Goal: Information Seeking & Learning: Find specific fact

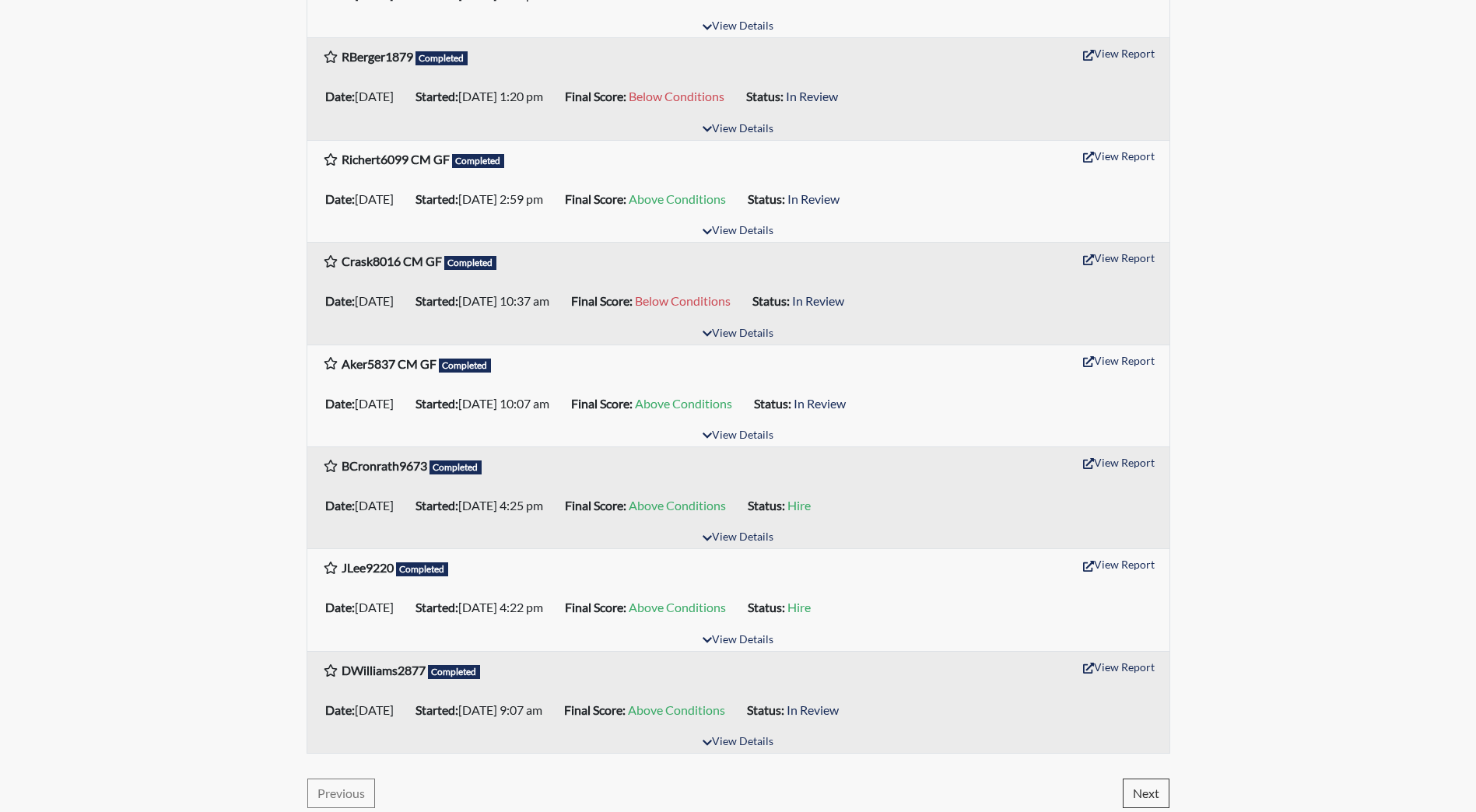
scroll to position [2109, 0]
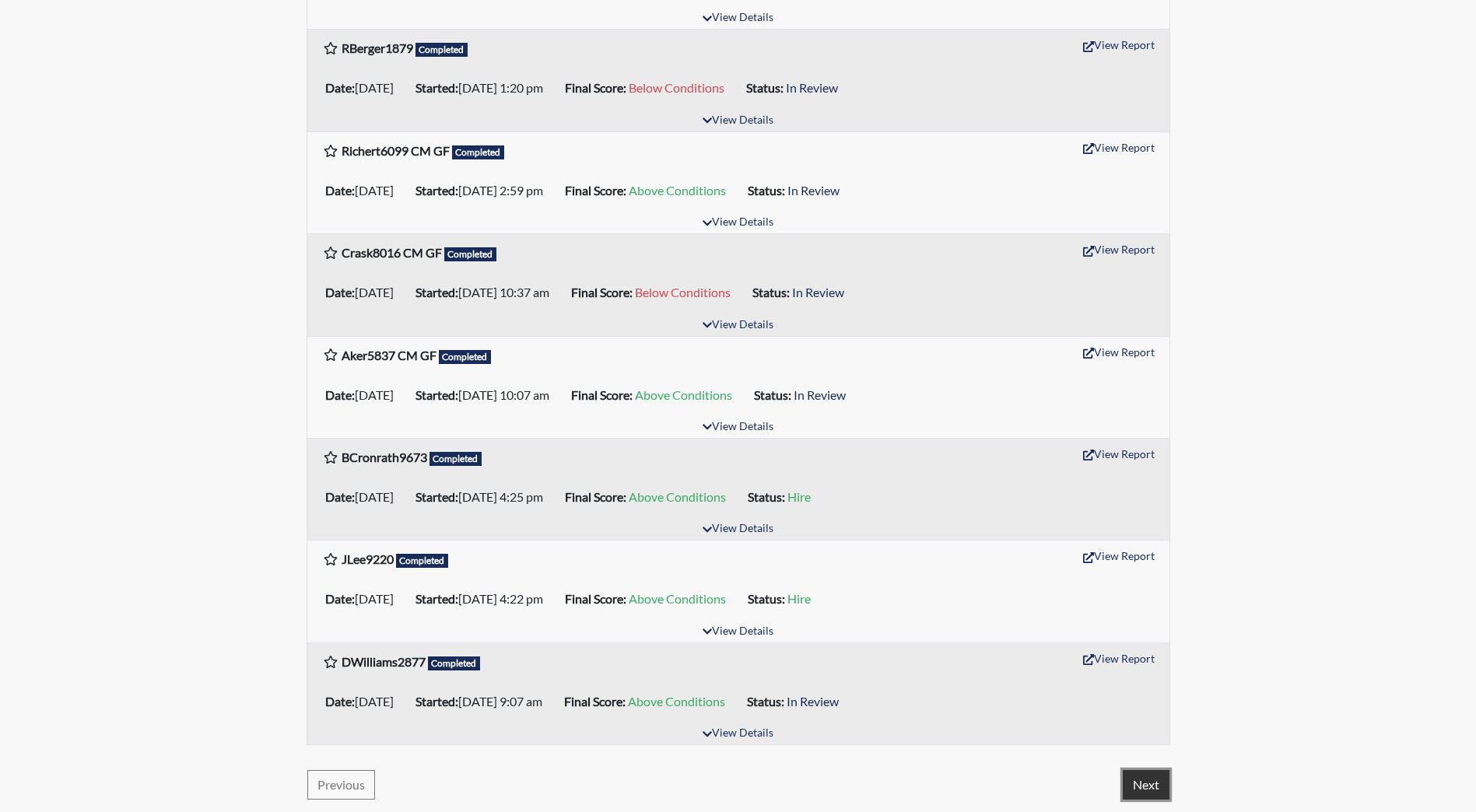
click at [1146, 782] on button "Next" at bounding box center [1146, 785] width 47 height 30
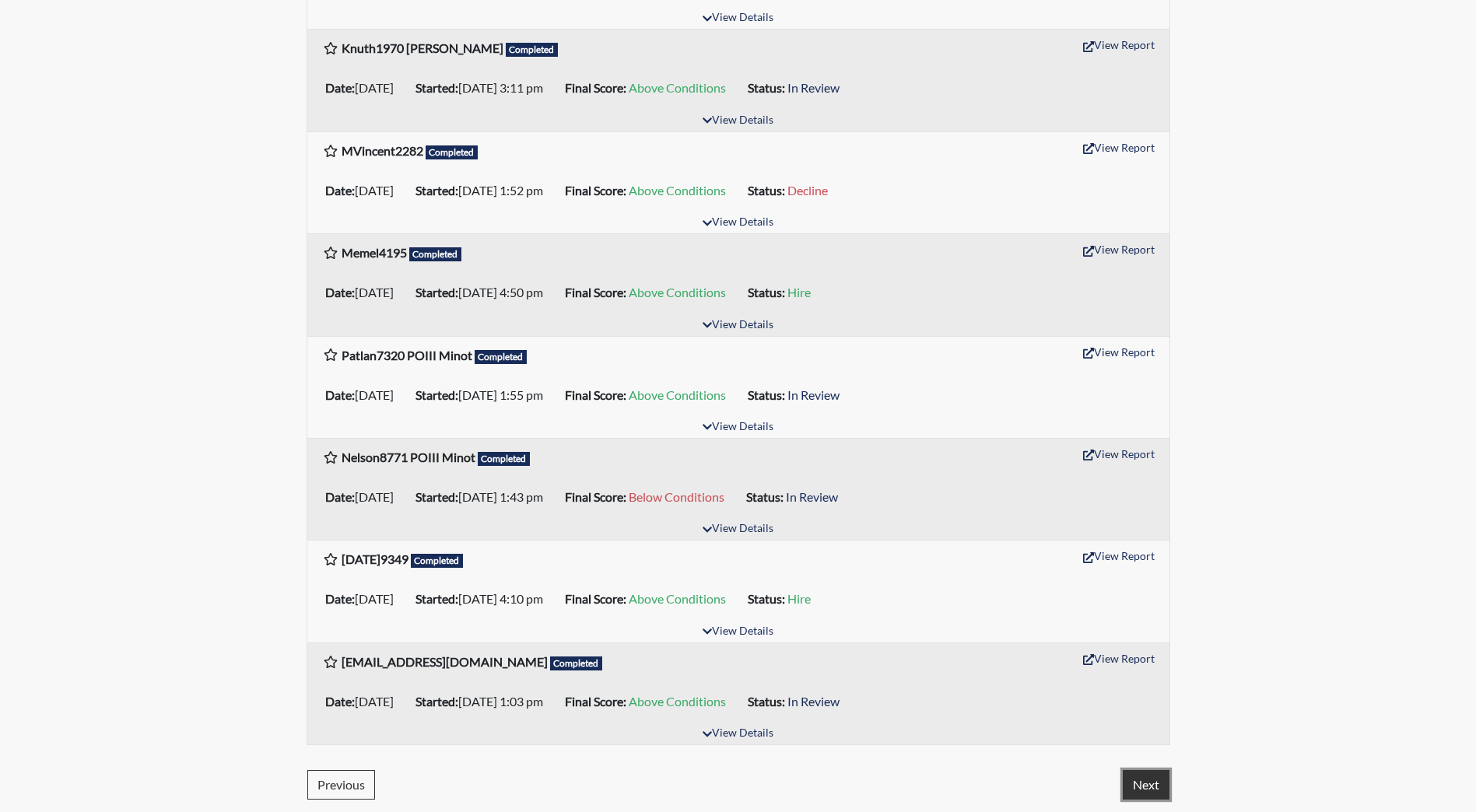
click at [1147, 782] on button "Next" at bounding box center [1146, 785] width 47 height 30
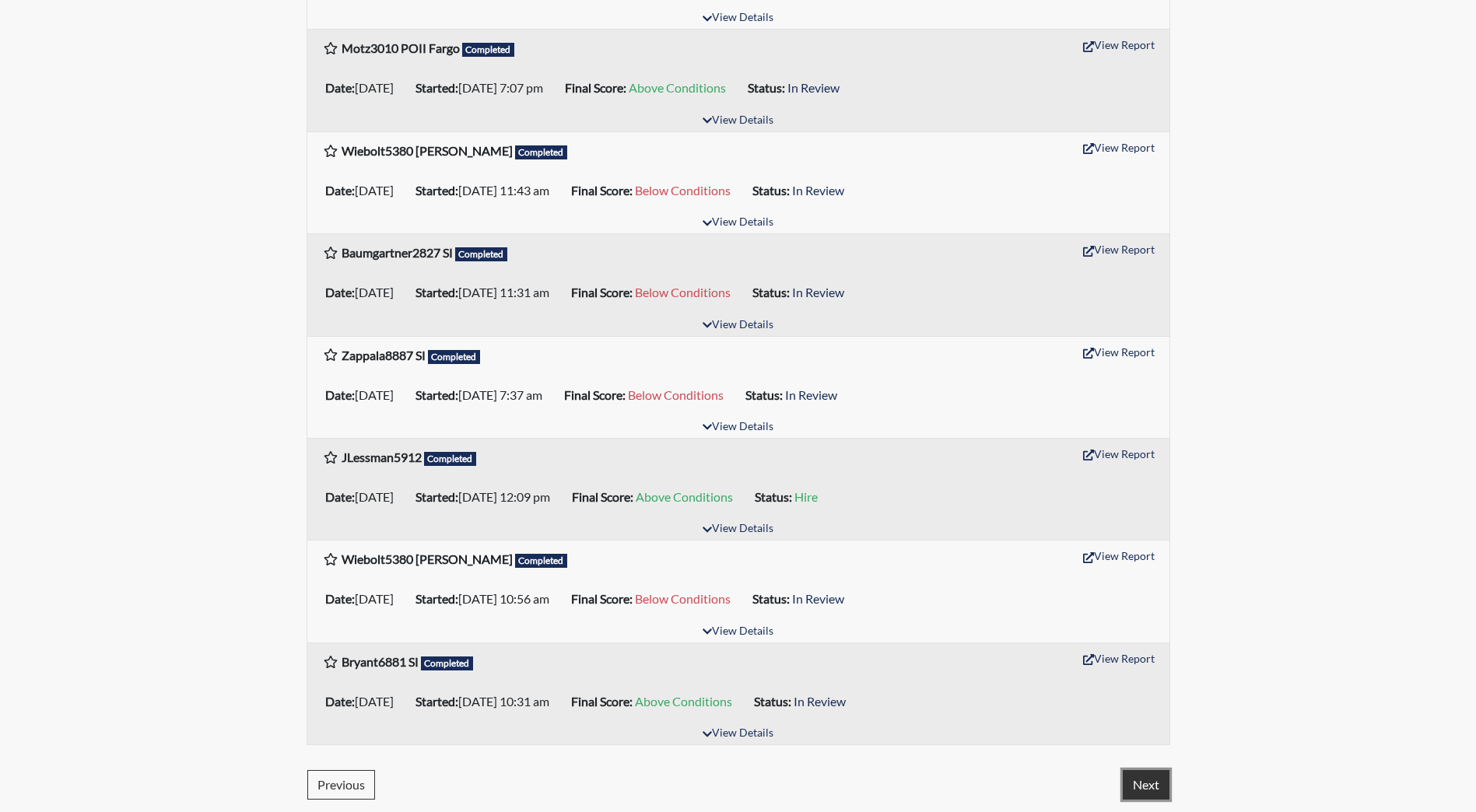
click at [1148, 788] on button "Next" at bounding box center [1146, 785] width 47 height 30
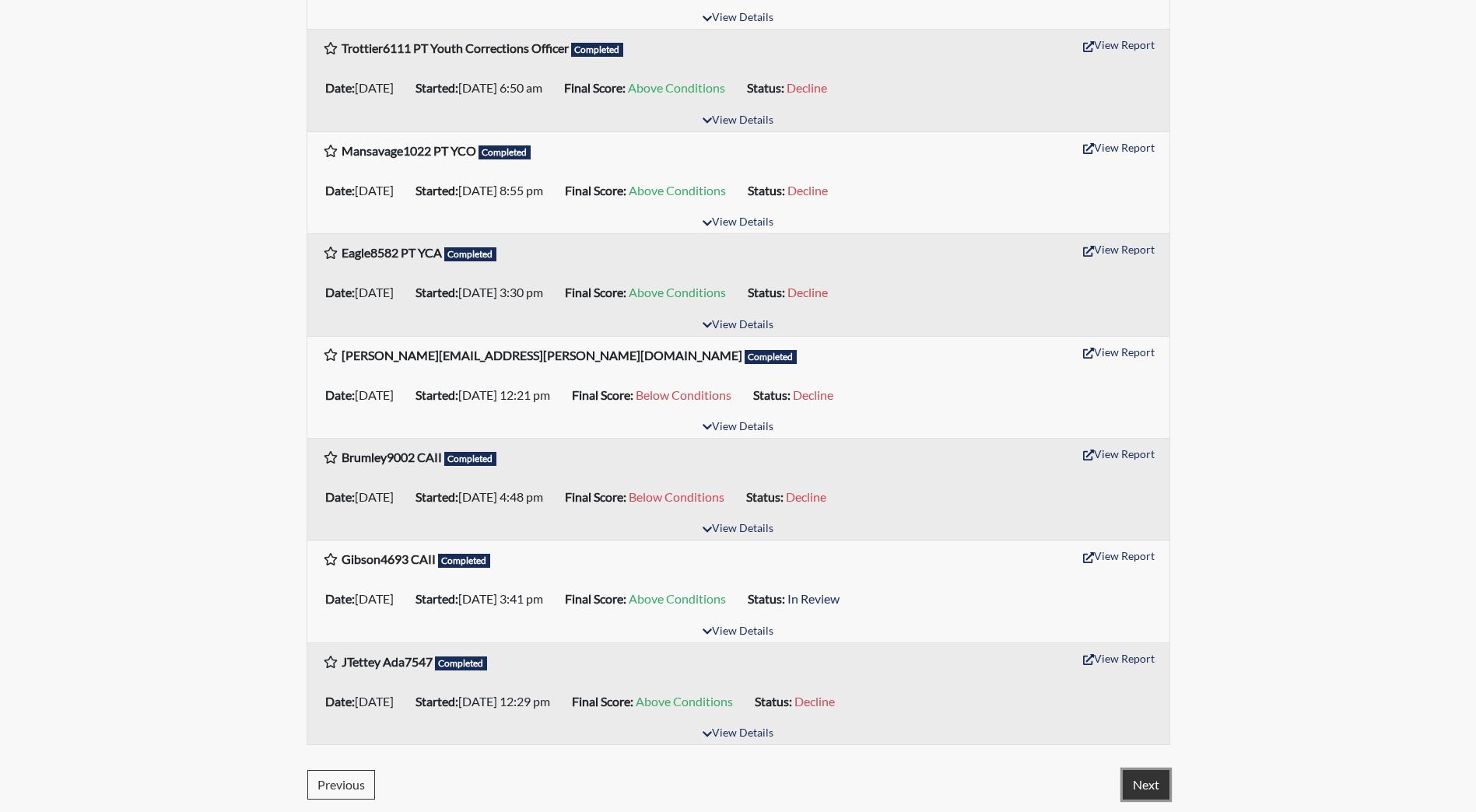
click at [1136, 785] on button "Next" at bounding box center [1146, 785] width 47 height 30
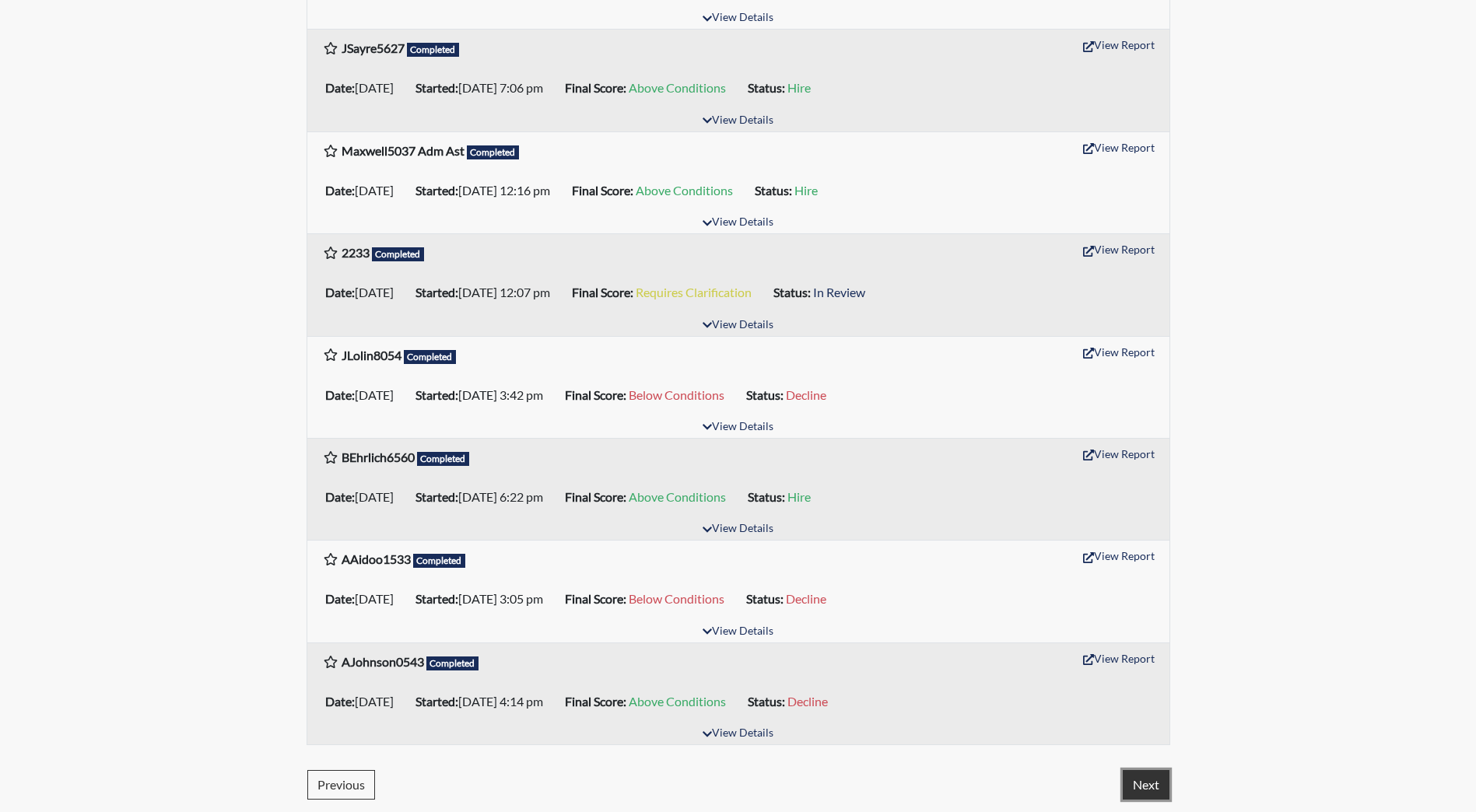
click at [1140, 782] on button "Next" at bounding box center [1146, 785] width 47 height 30
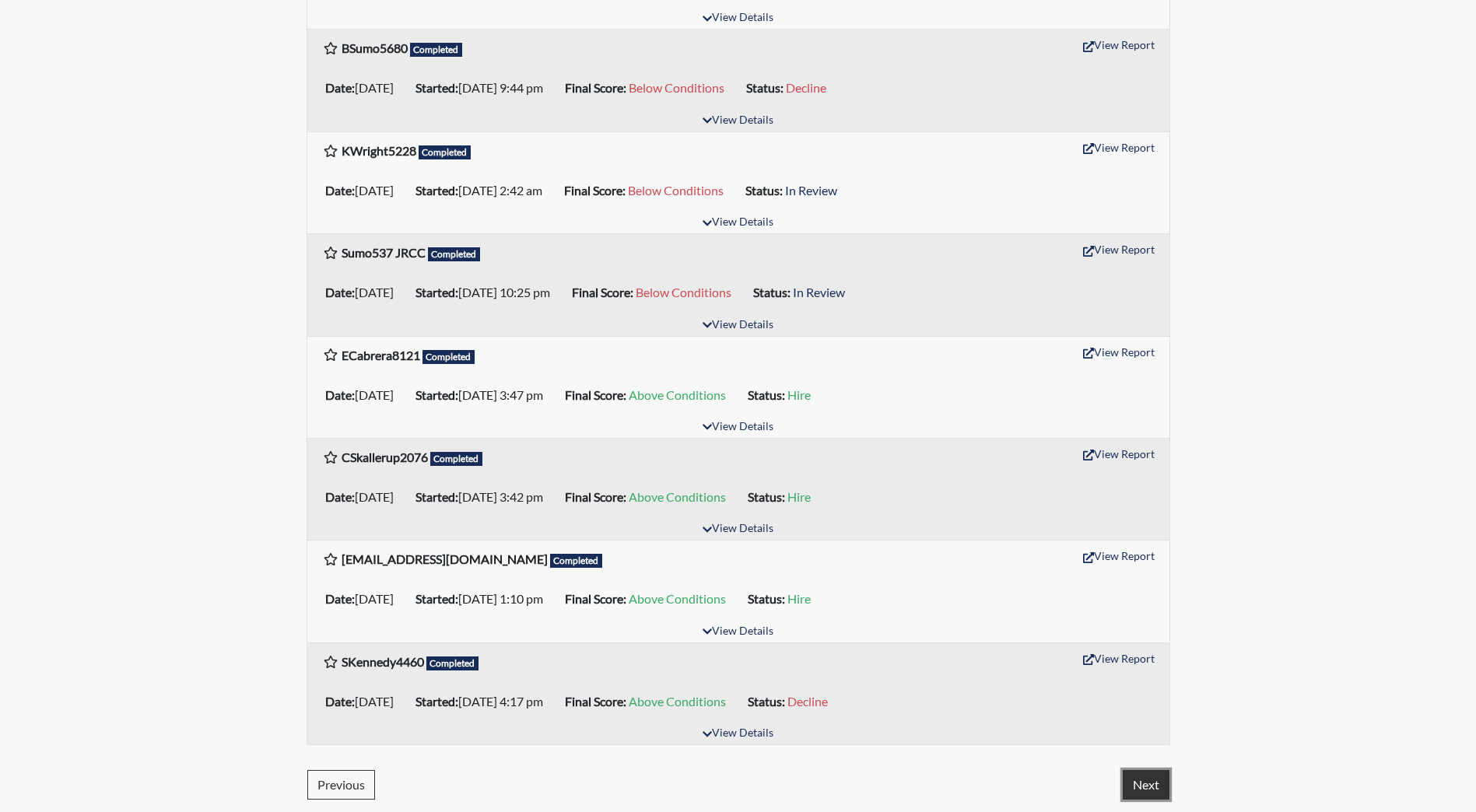
click at [1141, 780] on button "Next" at bounding box center [1146, 785] width 47 height 30
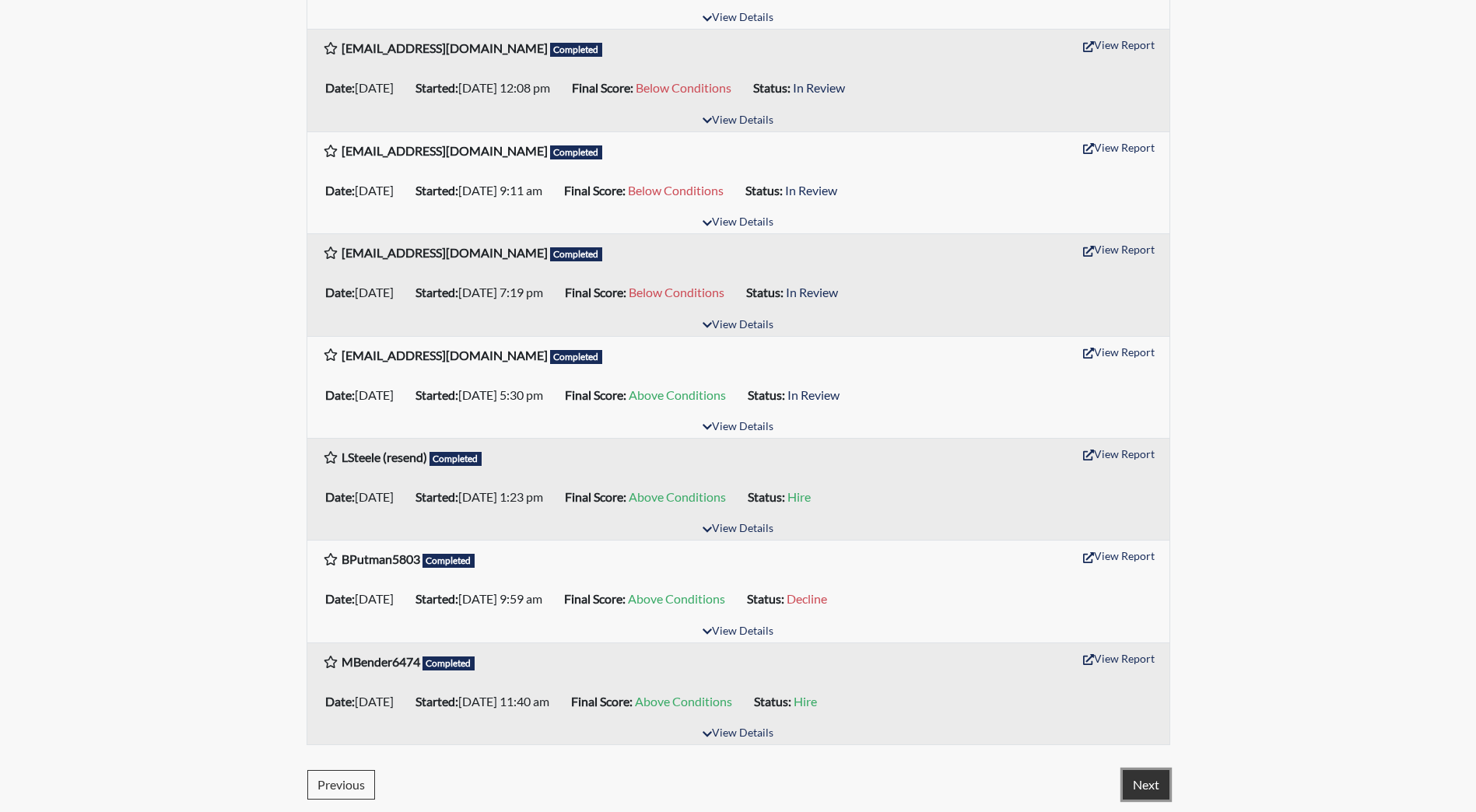
click at [1151, 784] on button "Next" at bounding box center [1146, 785] width 47 height 30
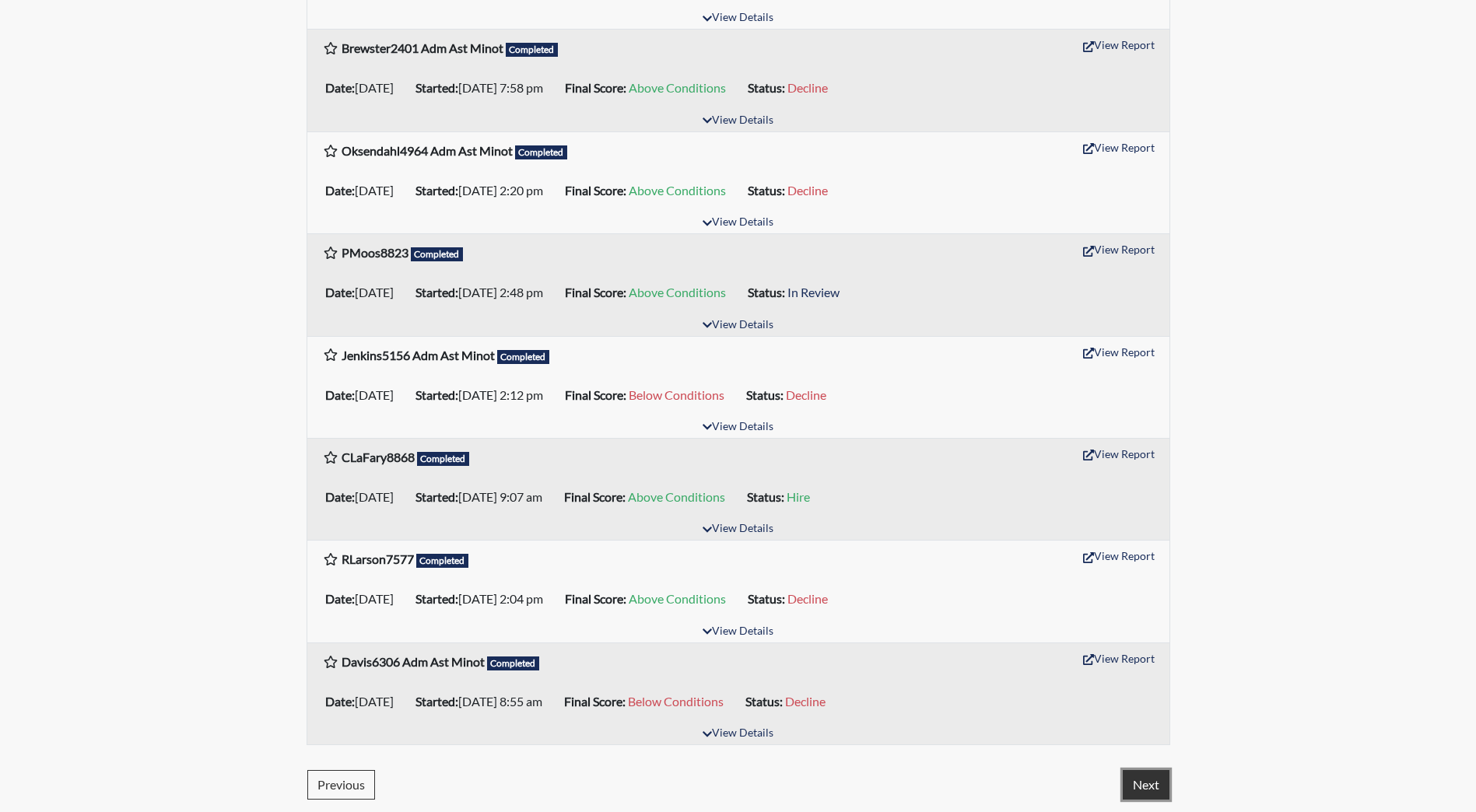
click at [1147, 784] on button "Next" at bounding box center [1146, 785] width 47 height 30
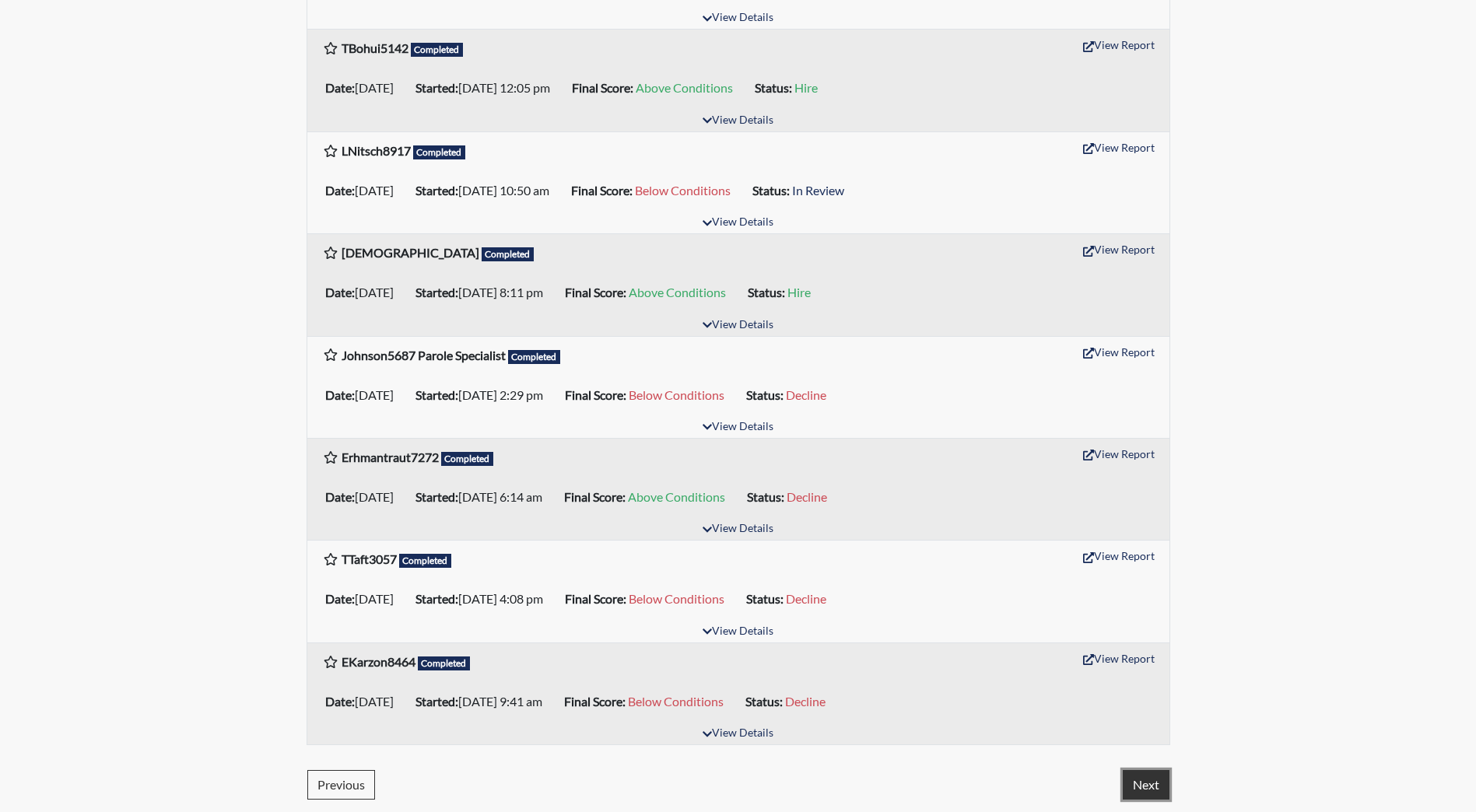
click at [1124, 784] on button "Next" at bounding box center [1146, 785] width 47 height 30
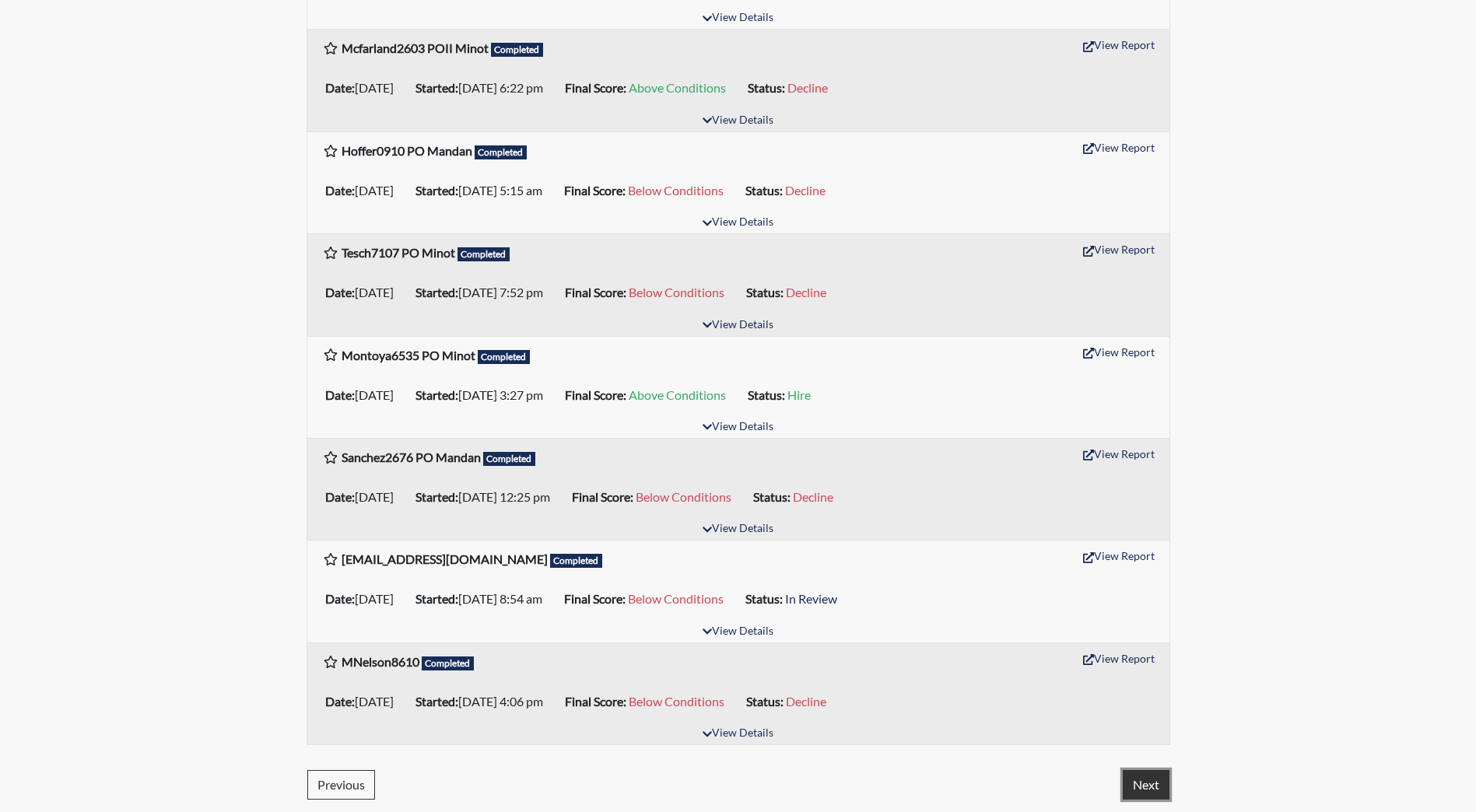
click at [1150, 775] on button "Next" at bounding box center [1146, 785] width 47 height 30
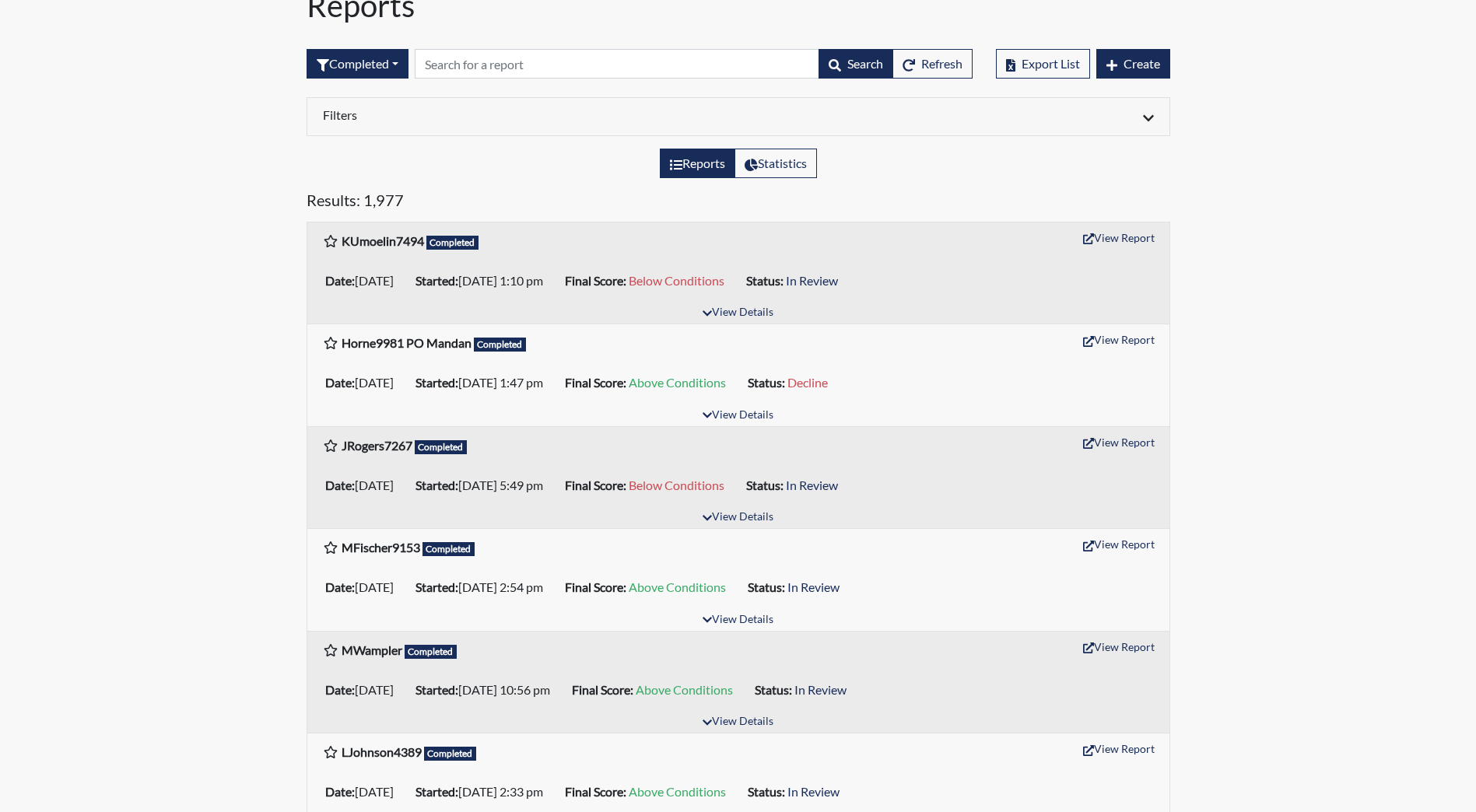
scroll to position [0, 0]
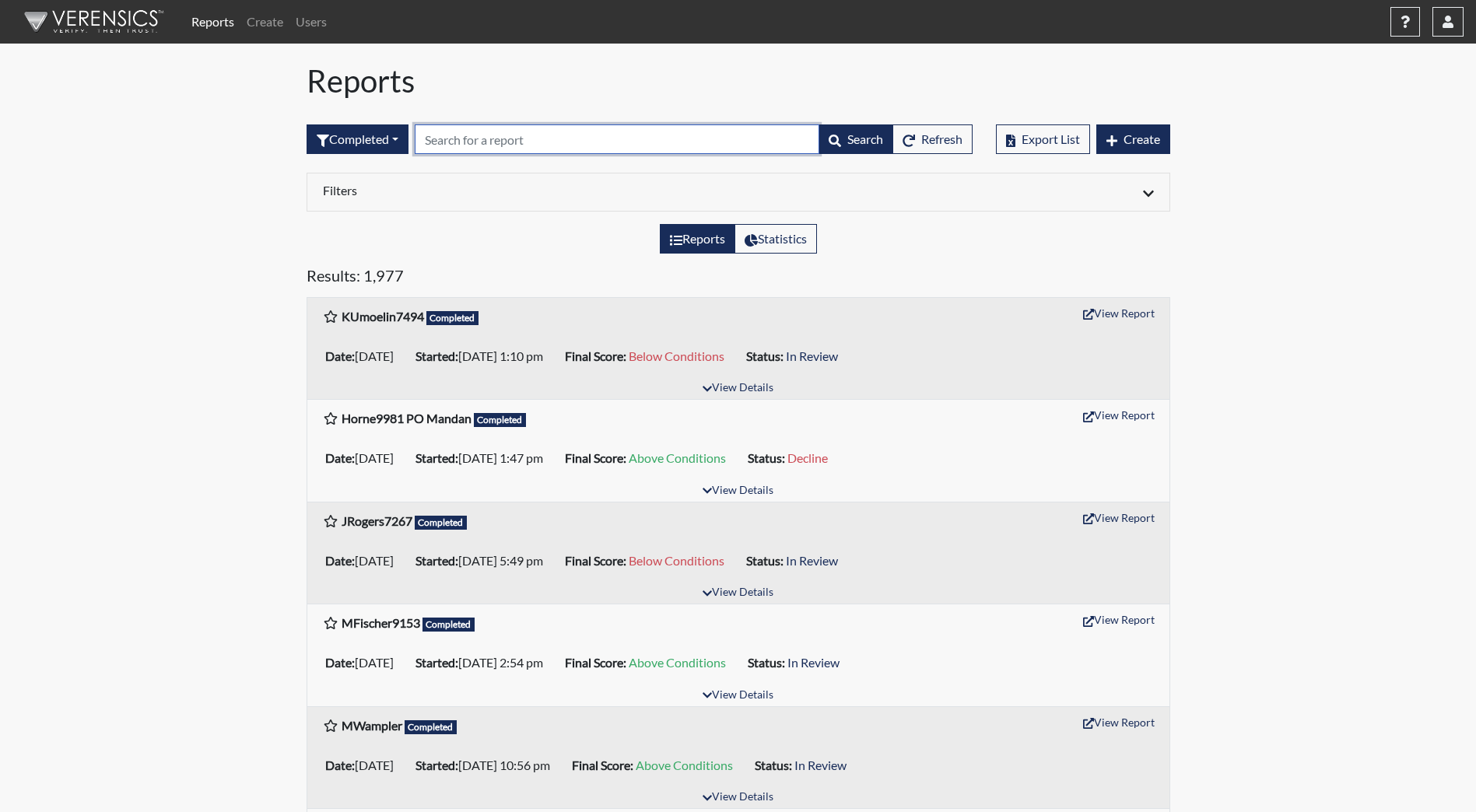
click at [492, 142] on input "text" at bounding box center [617, 139] width 405 height 30
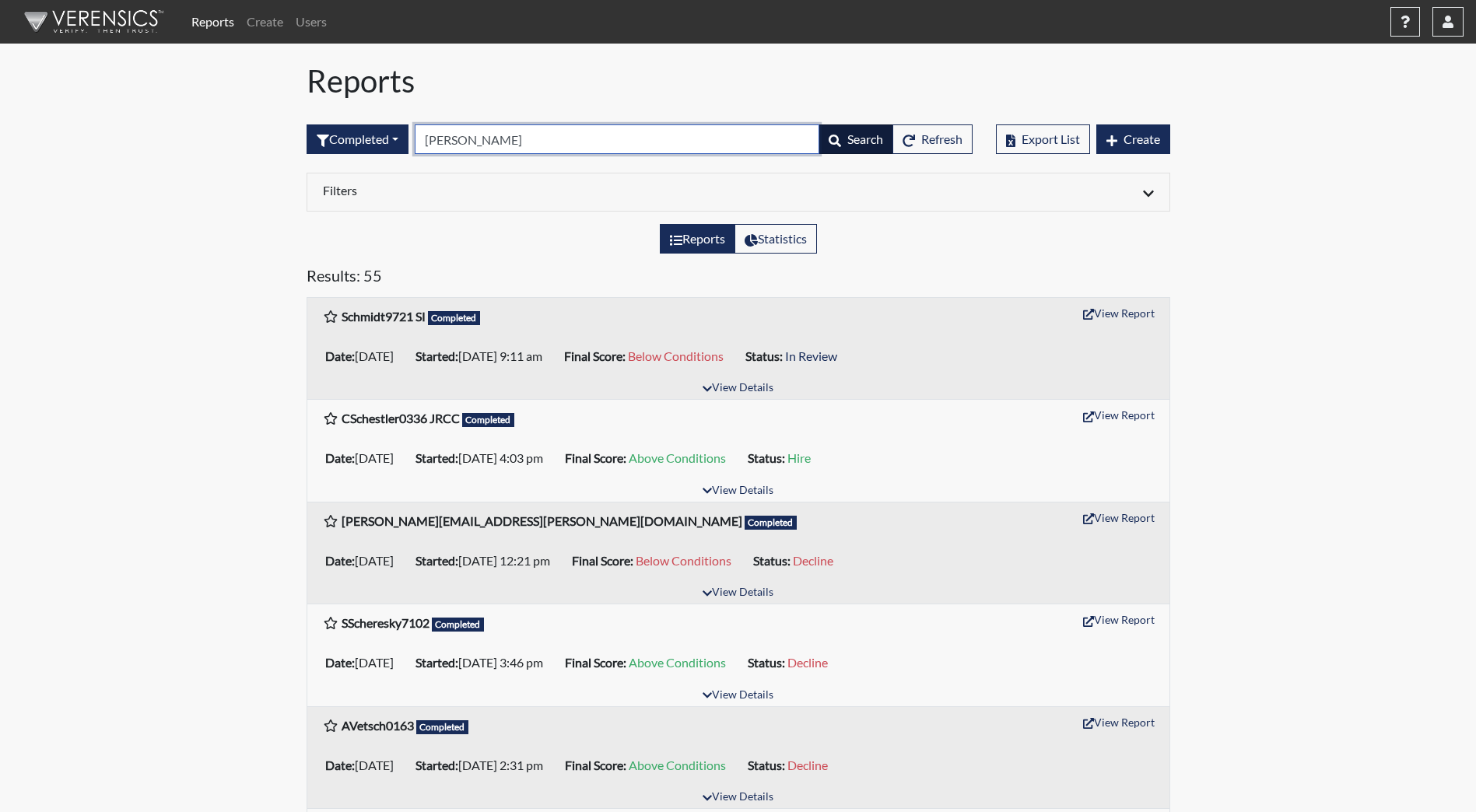
type input "schwartzbauer"
click at [855, 141] on span "Search" at bounding box center [864, 139] width 36 height 15
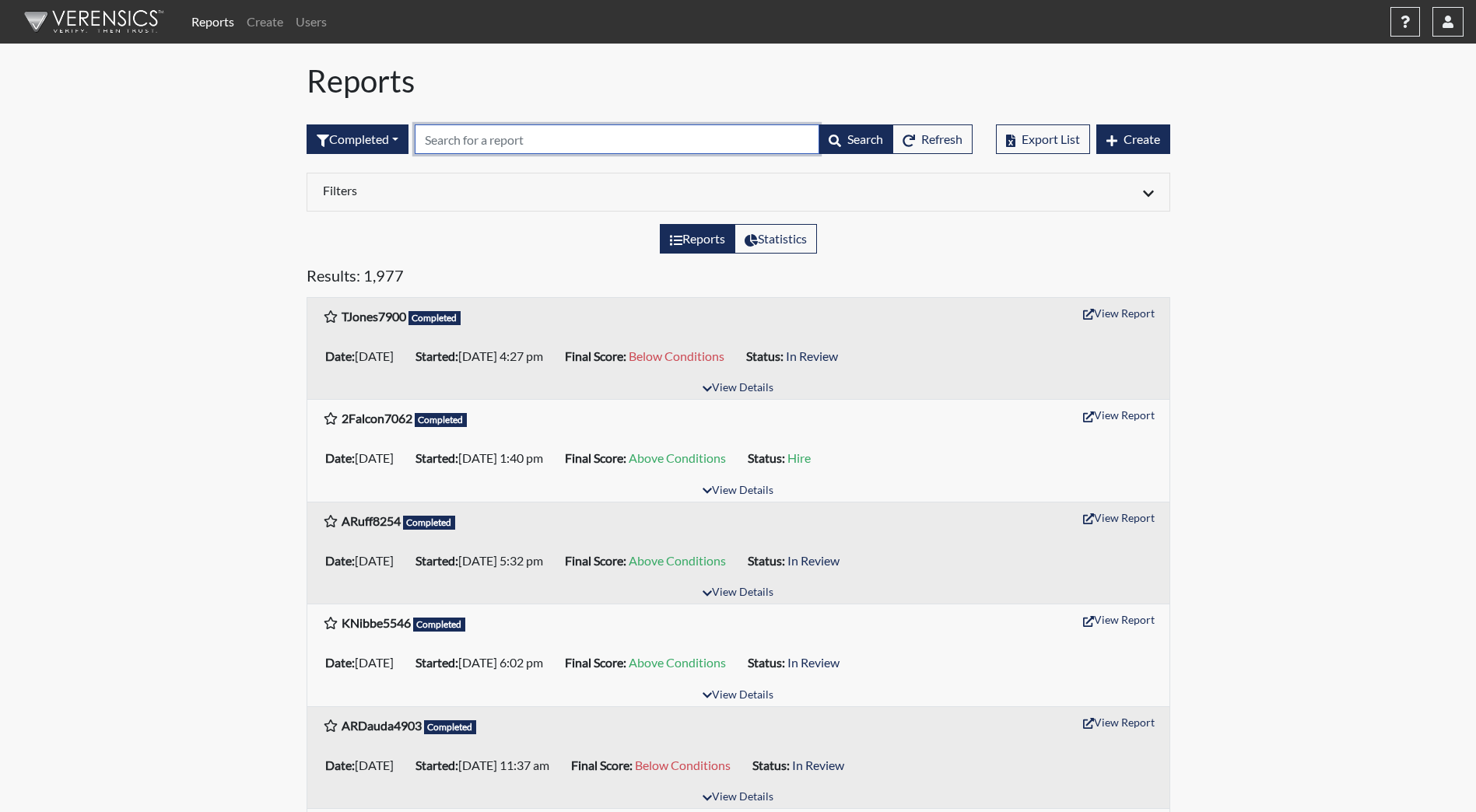
click at [487, 146] on input "text" at bounding box center [617, 139] width 405 height 30
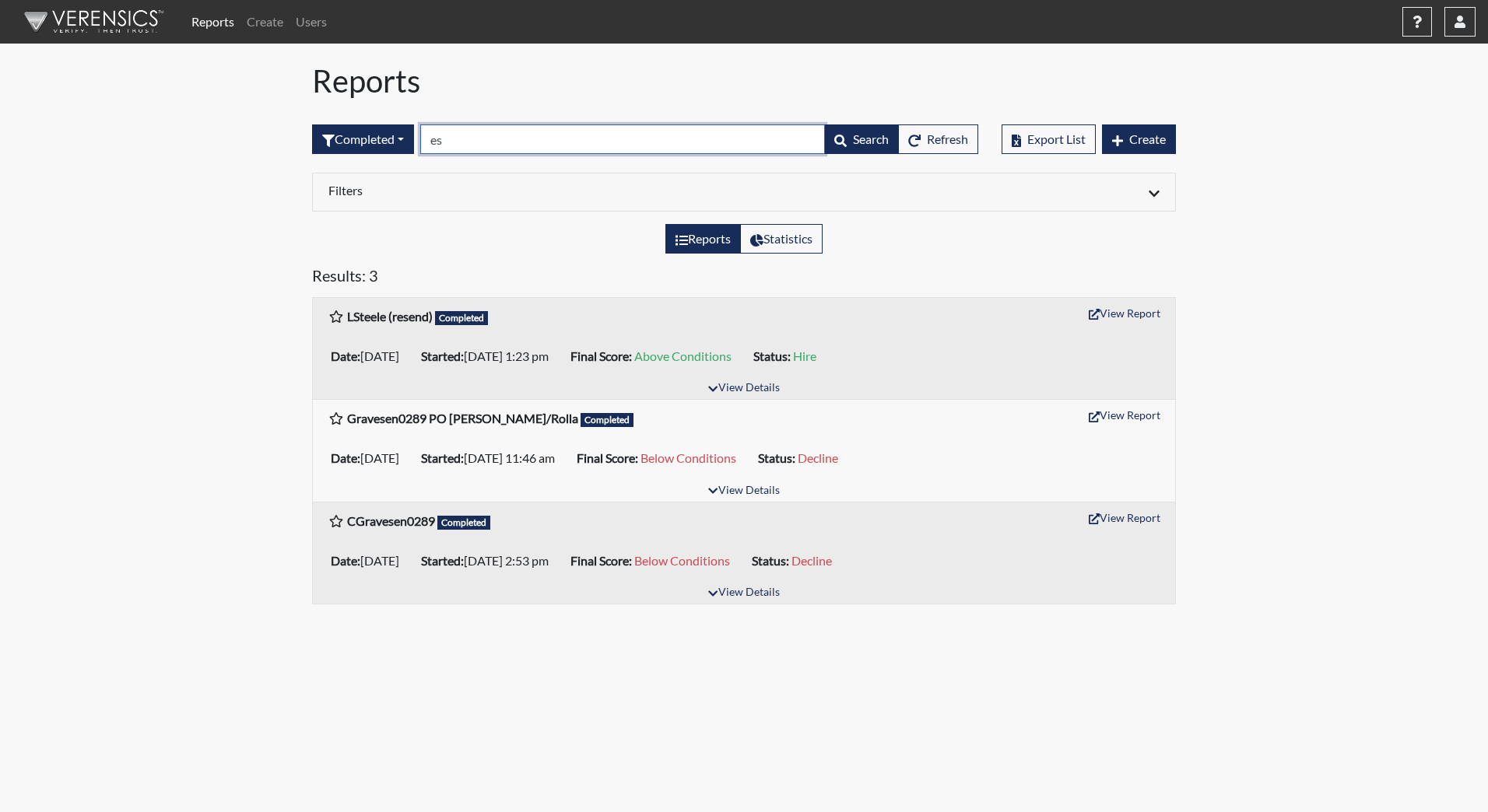
type input "e"
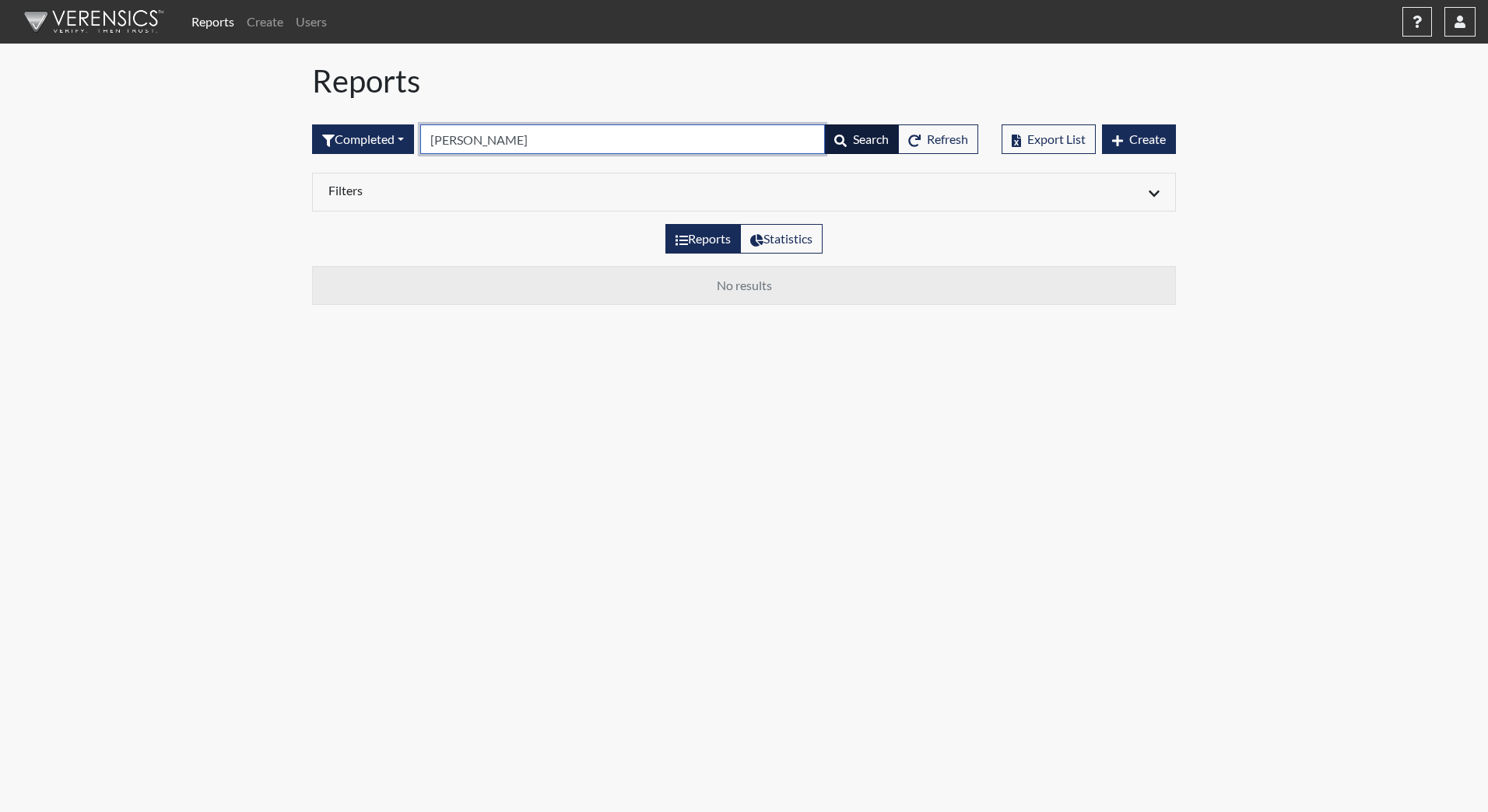
type input "[PERSON_NAME]"
click at [861, 137] on span "Search" at bounding box center [871, 139] width 36 height 15
drag, startPoint x: 429, startPoint y: 139, endPoint x: 581, endPoint y: 140, distance: 152.0
click at [581, 140] on input "[PERSON_NAME]" at bounding box center [623, 139] width 405 height 30
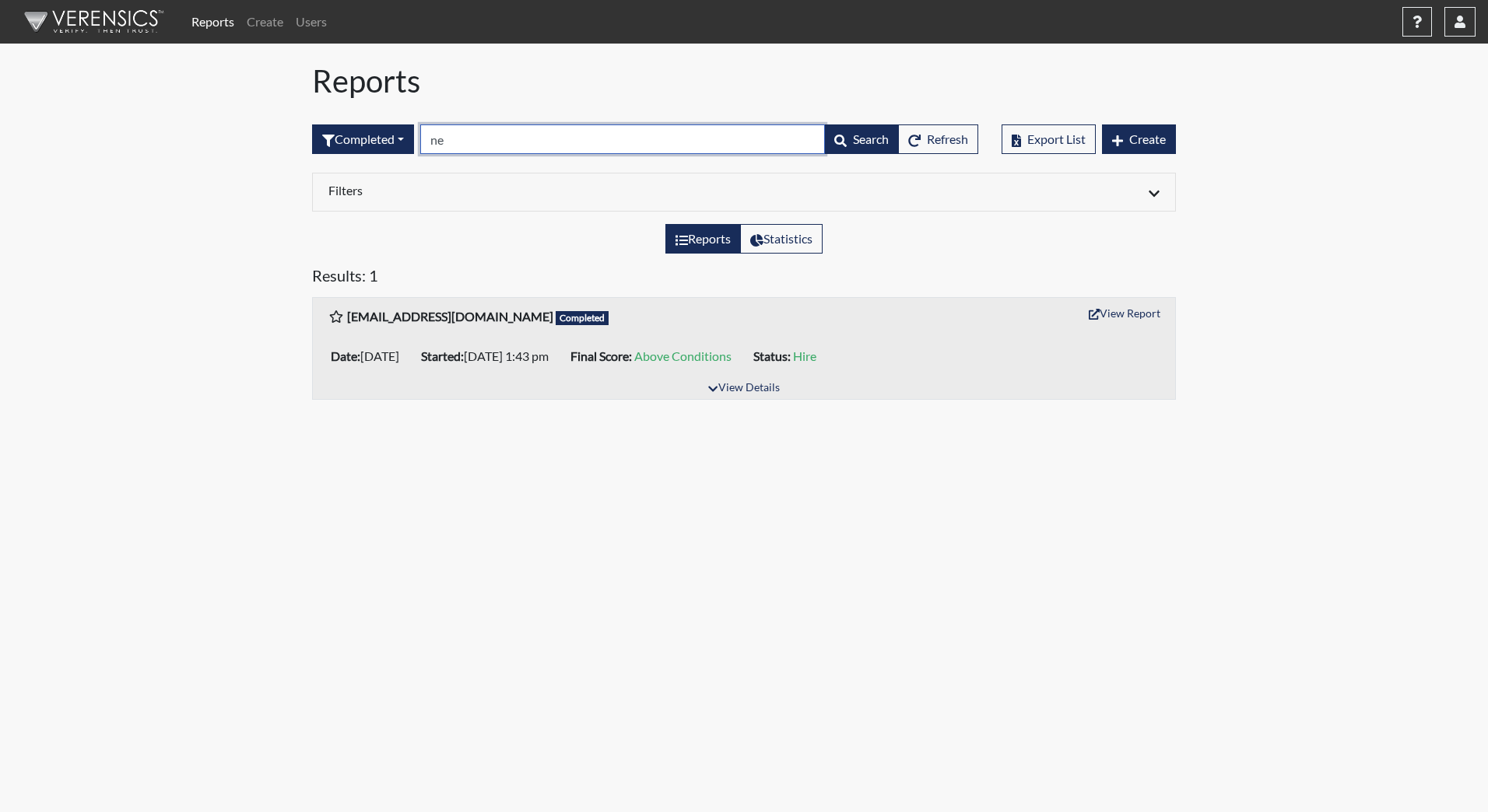
type input "n"
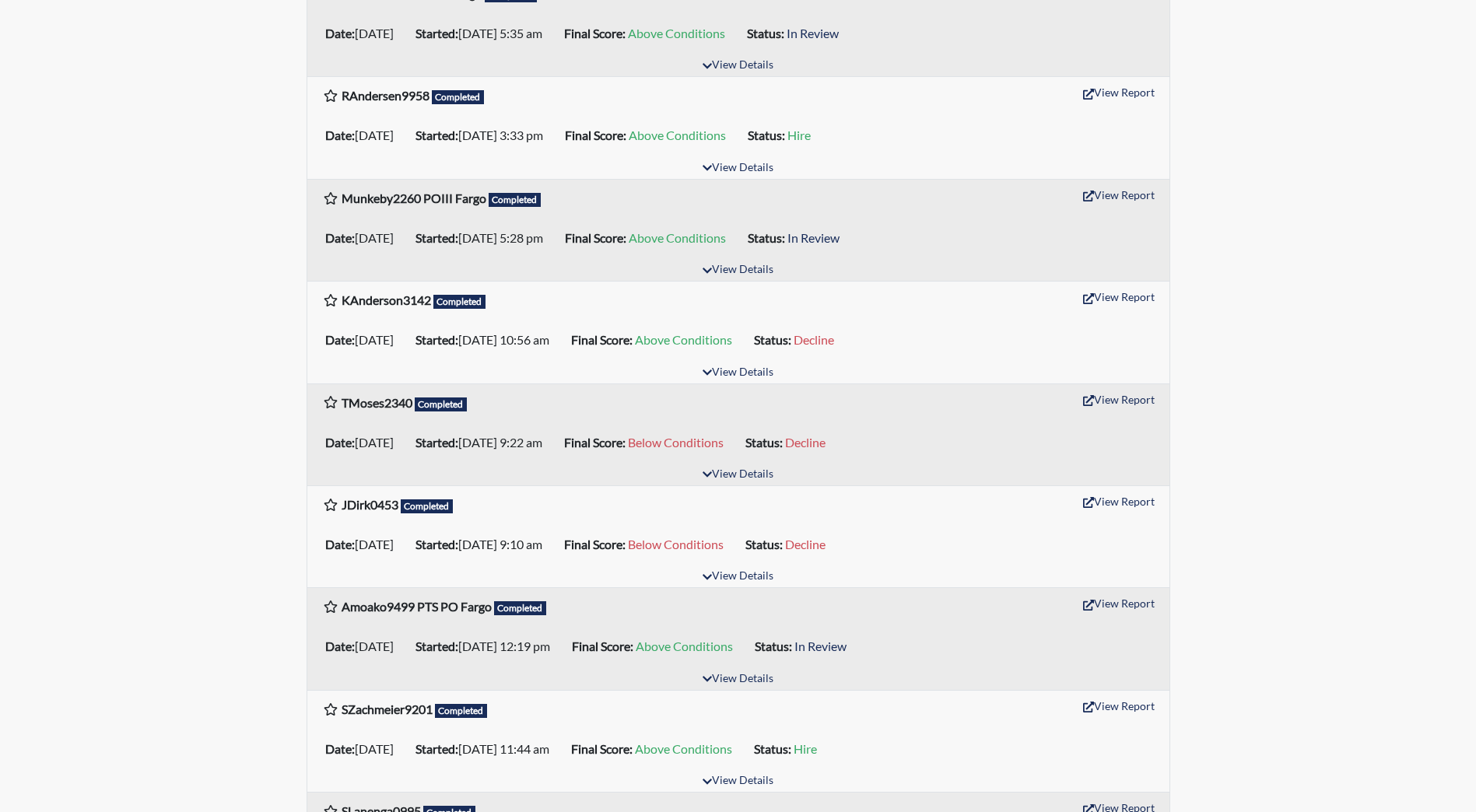
scroll to position [778, 0]
